Goal: Navigation & Orientation: Find specific page/section

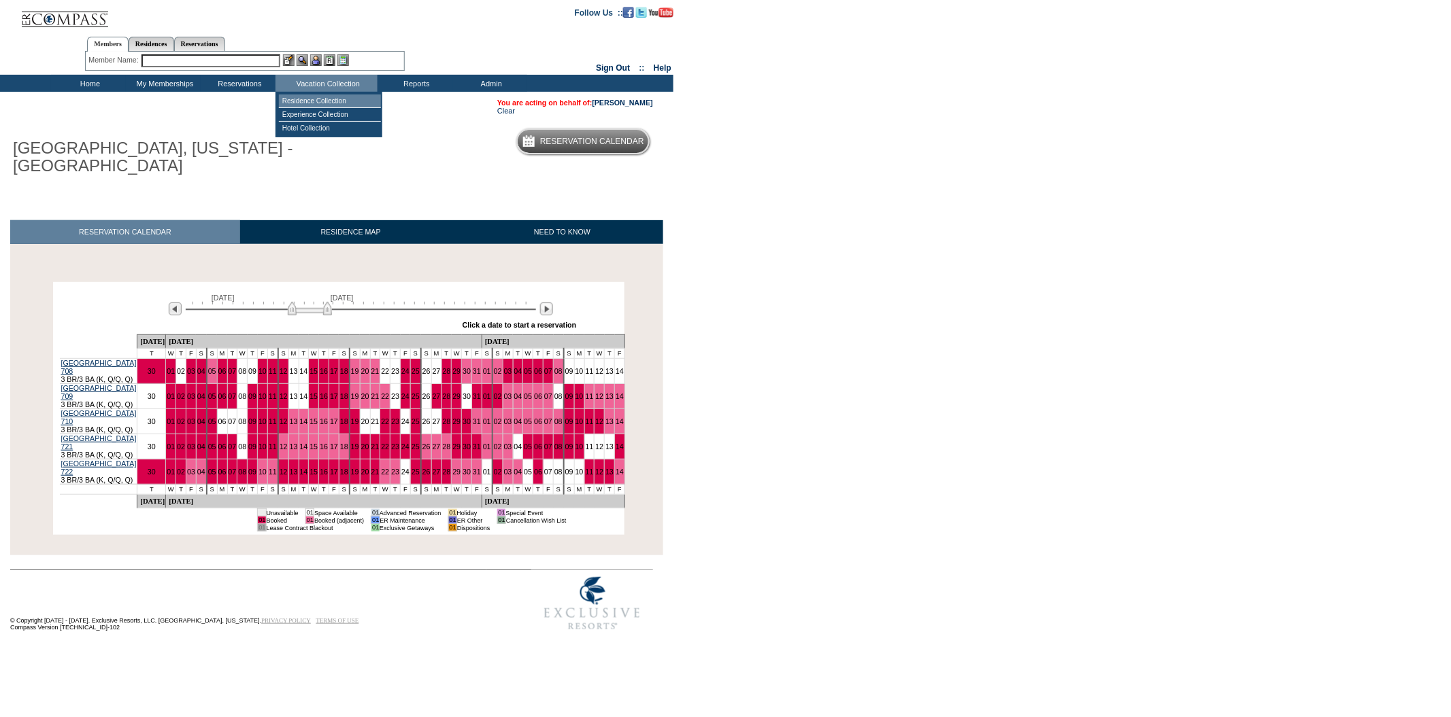
click at [346, 101] on td "Residence Collection" at bounding box center [330, 102] width 102 height 14
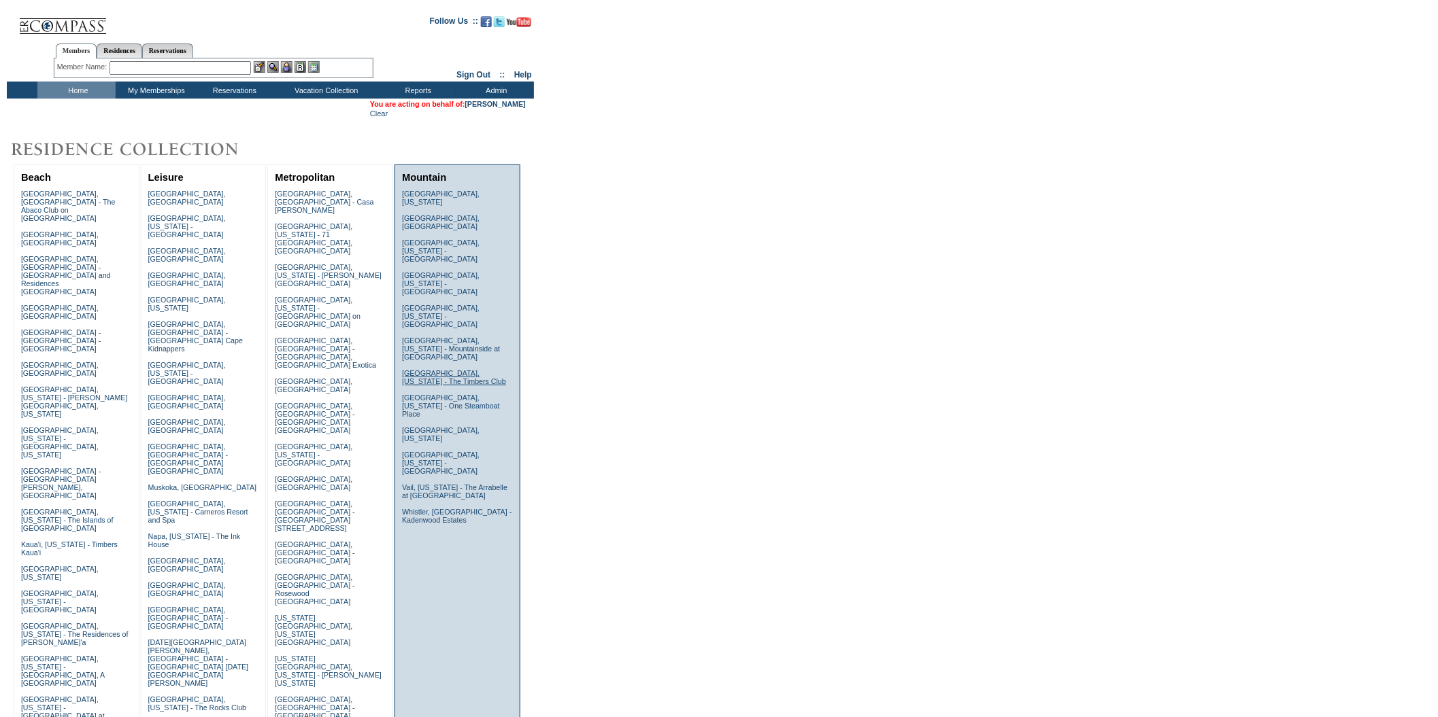
click at [412, 369] on link "Snowmass, Colorado - The Timbers Club" at bounding box center [454, 377] width 104 height 16
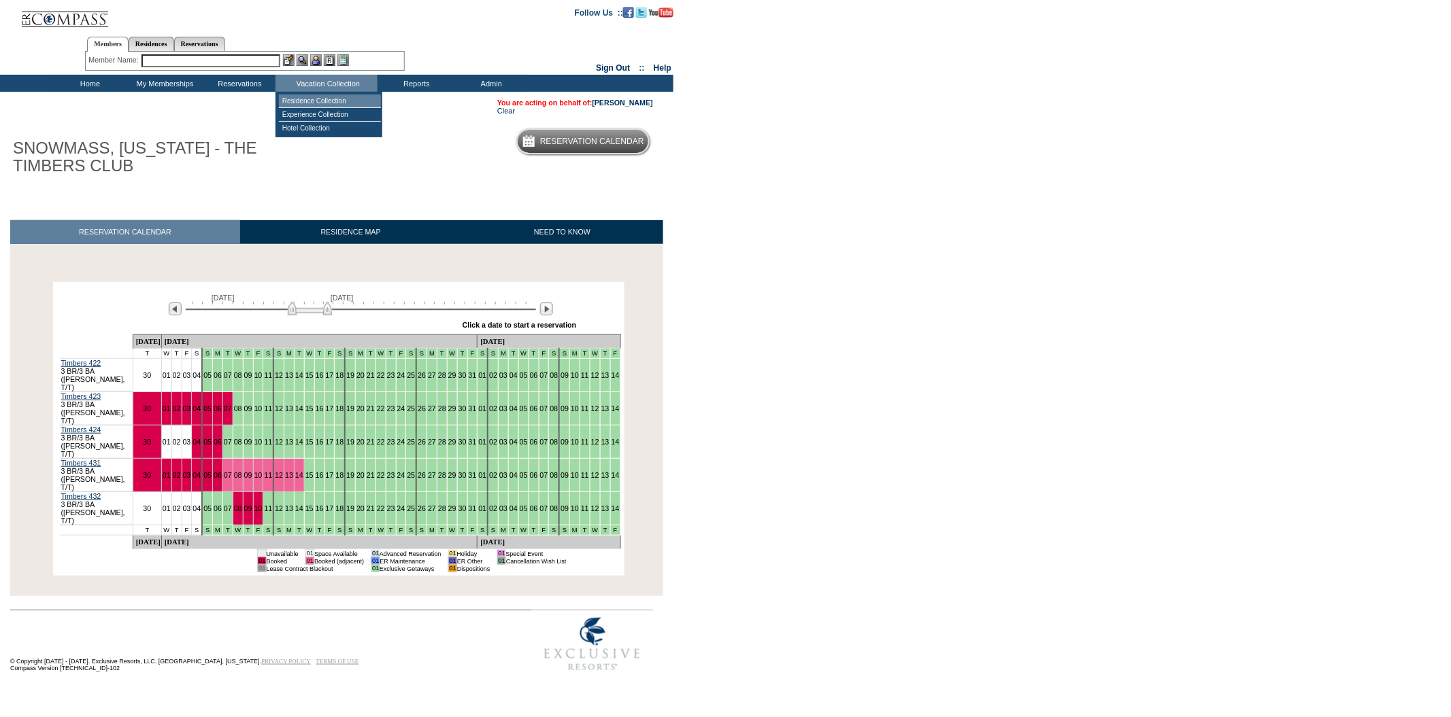
click at [345, 95] on td "Residence Collection" at bounding box center [330, 102] width 102 height 14
